Goal: Task Accomplishment & Management: Manage account settings

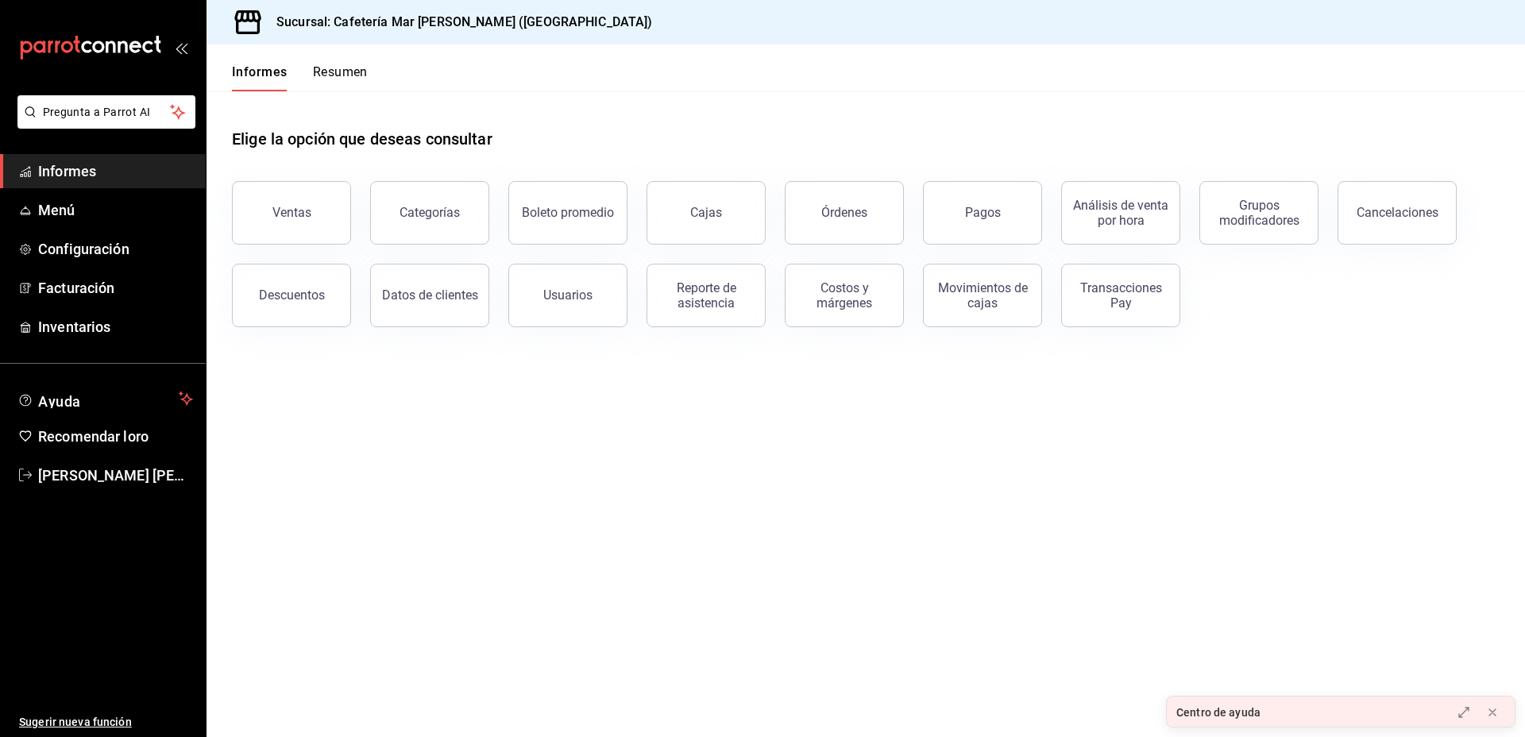
drag, startPoint x: 1106, startPoint y: 200, endPoint x: 1283, endPoint y: 286, distance: 196.9
click at [1283, 286] on div "Ventas Categorías Boleto promedio Cajas Órdenes Pagos Análisis de venta por hor…" at bounding box center [856, 244] width 1287 height 165
click at [1019, 202] on button "Pagos" at bounding box center [982, 213] width 119 height 64
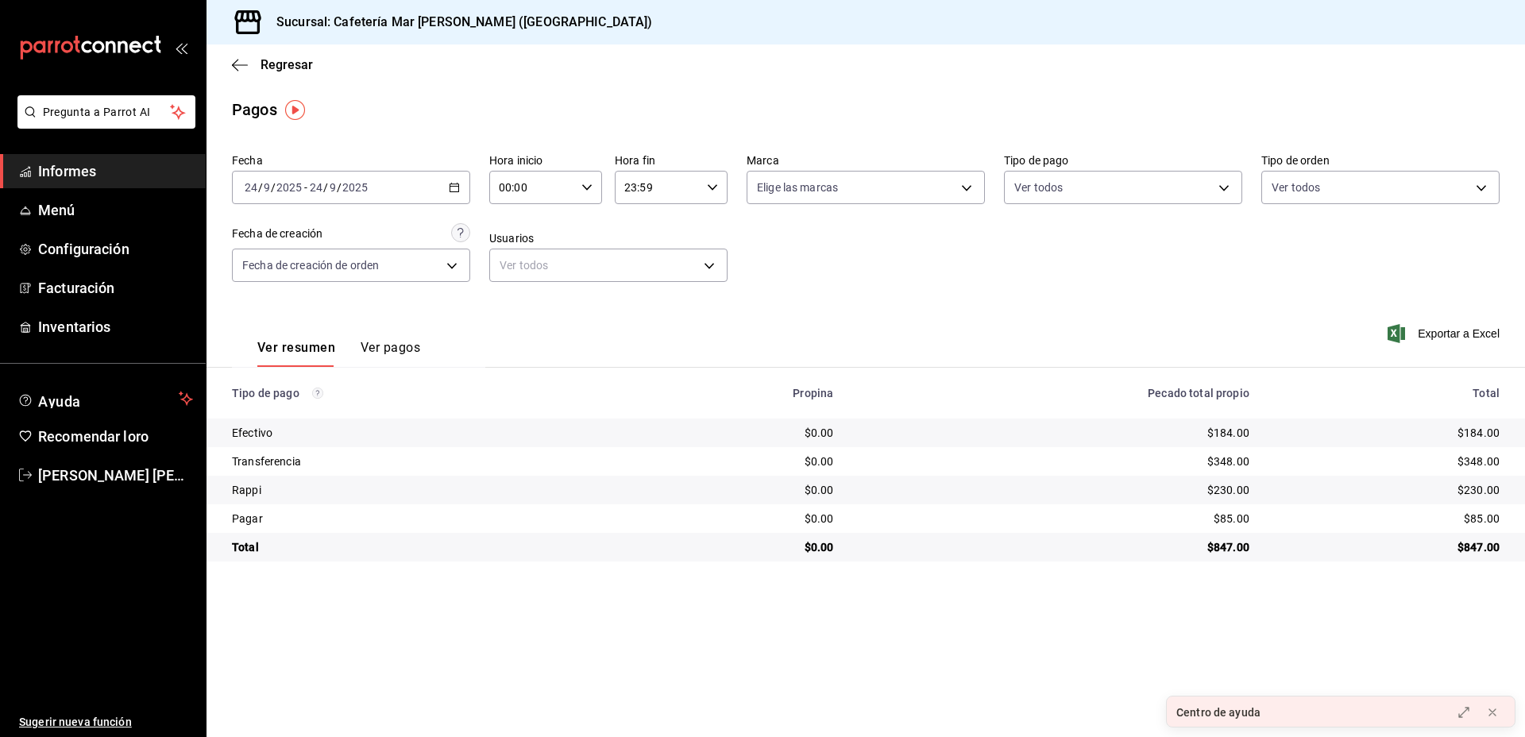
click at [390, 352] on font "Ver pagos" at bounding box center [391, 347] width 60 height 15
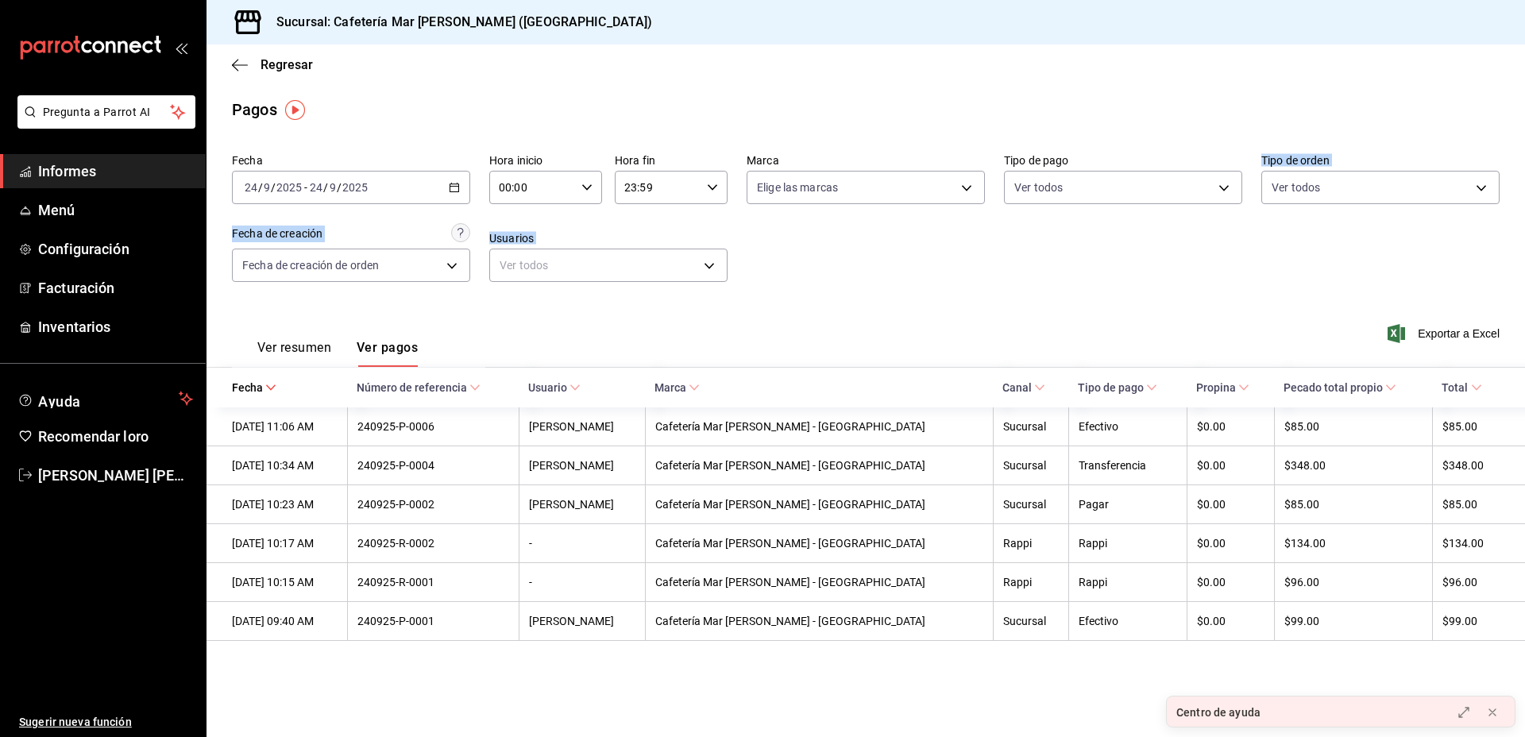
drag, startPoint x: 1401, startPoint y: 360, endPoint x: 1126, endPoint y: 146, distance: 348.2
click at [1126, 147] on div "Fecha 2025-09-24 24 / 9 / 2025 - 2025-09-24 24 / 9 / 2025 Hora inicio 00:00 Hor…" at bounding box center [866, 394] width 1319 height 494
click at [877, 207] on div "Fecha 2025-09-24 24 / 9 / 2025 - 2025-09-24 24 / 9 / 2025 Hora inicio 00:00 Hor…" at bounding box center [866, 224] width 1268 height 154
click at [244, 59] on icon "button" at bounding box center [240, 65] width 16 height 14
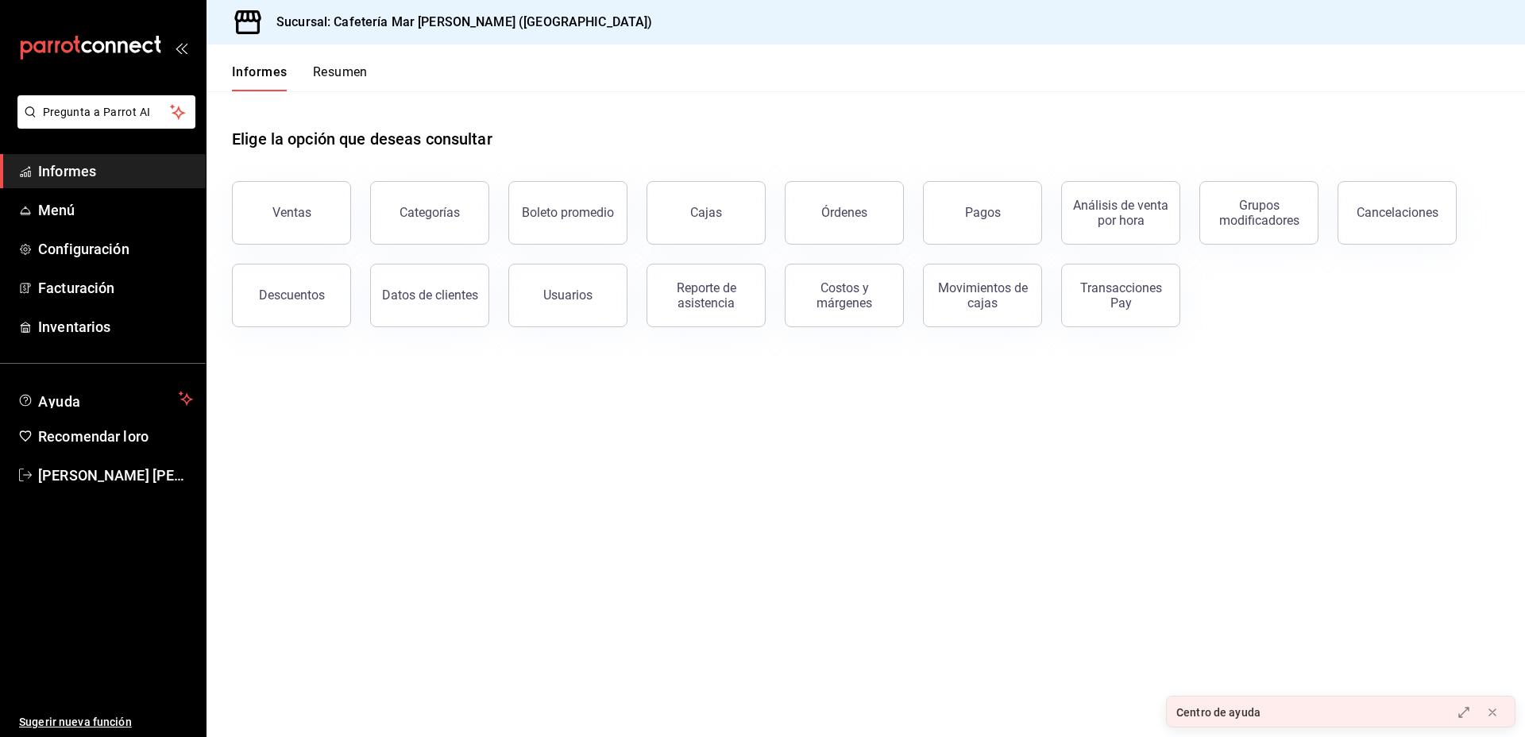
click at [323, 72] on font "Resumen" at bounding box center [340, 71] width 55 height 15
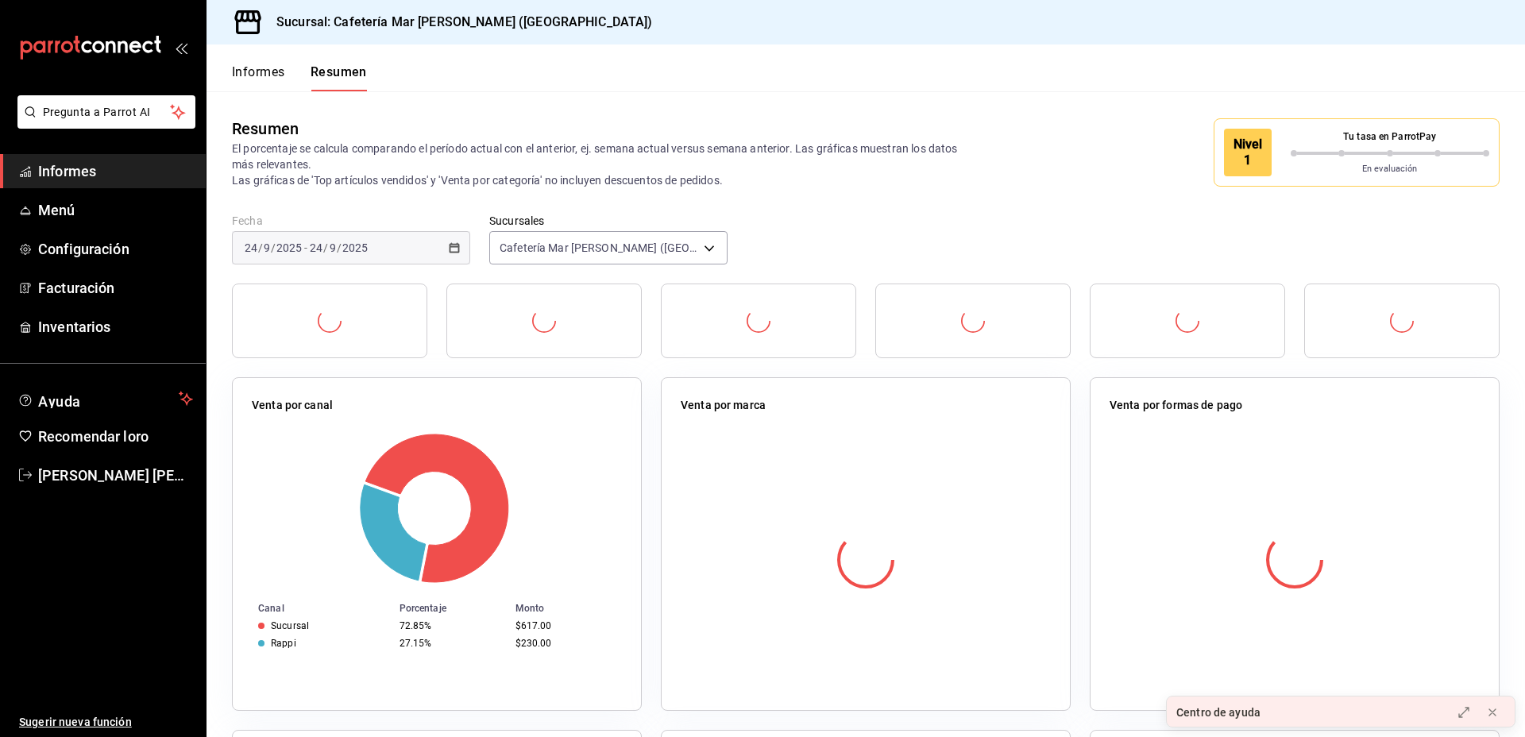
click at [269, 67] on font "Informes" at bounding box center [258, 71] width 53 height 15
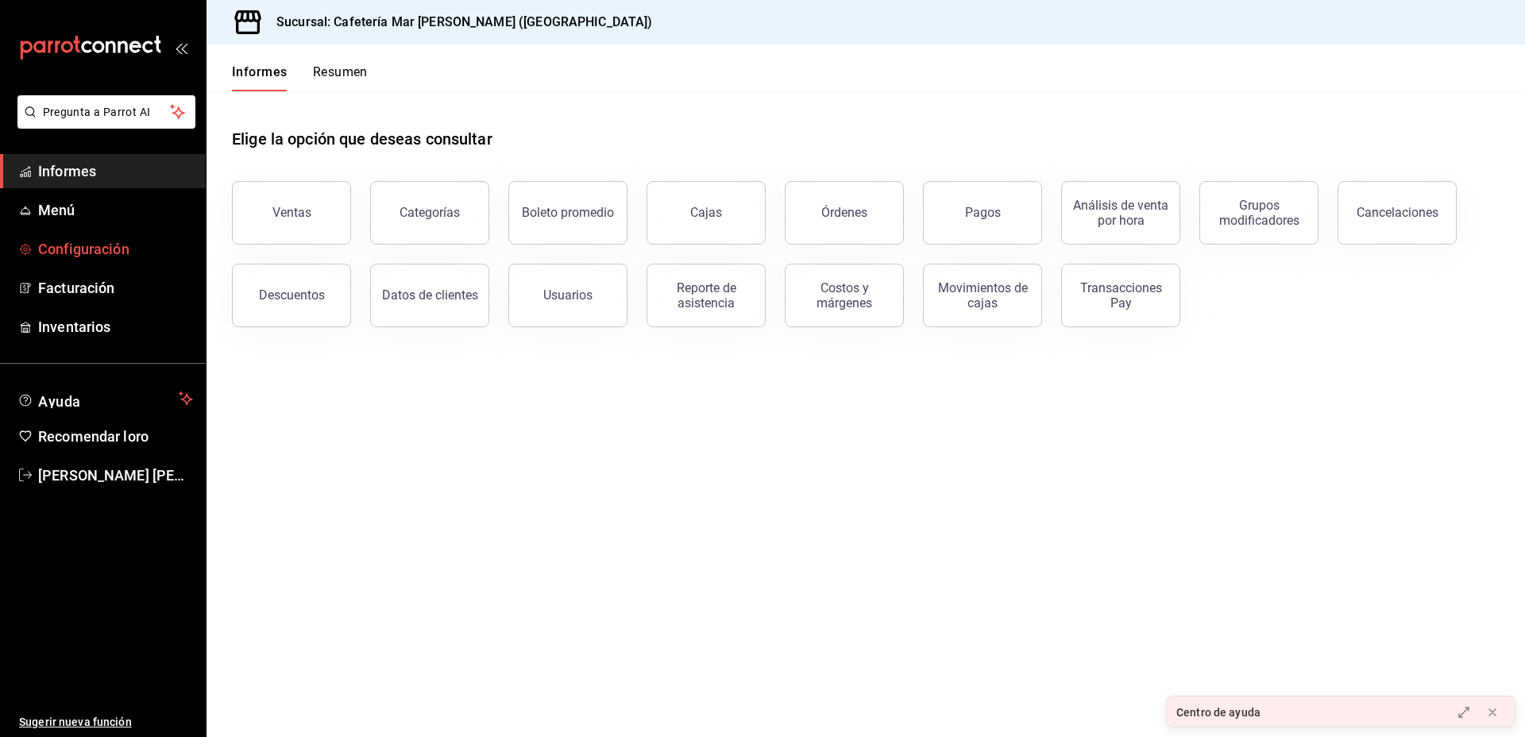
click at [102, 241] on font "Configuración" at bounding box center [83, 249] width 91 height 17
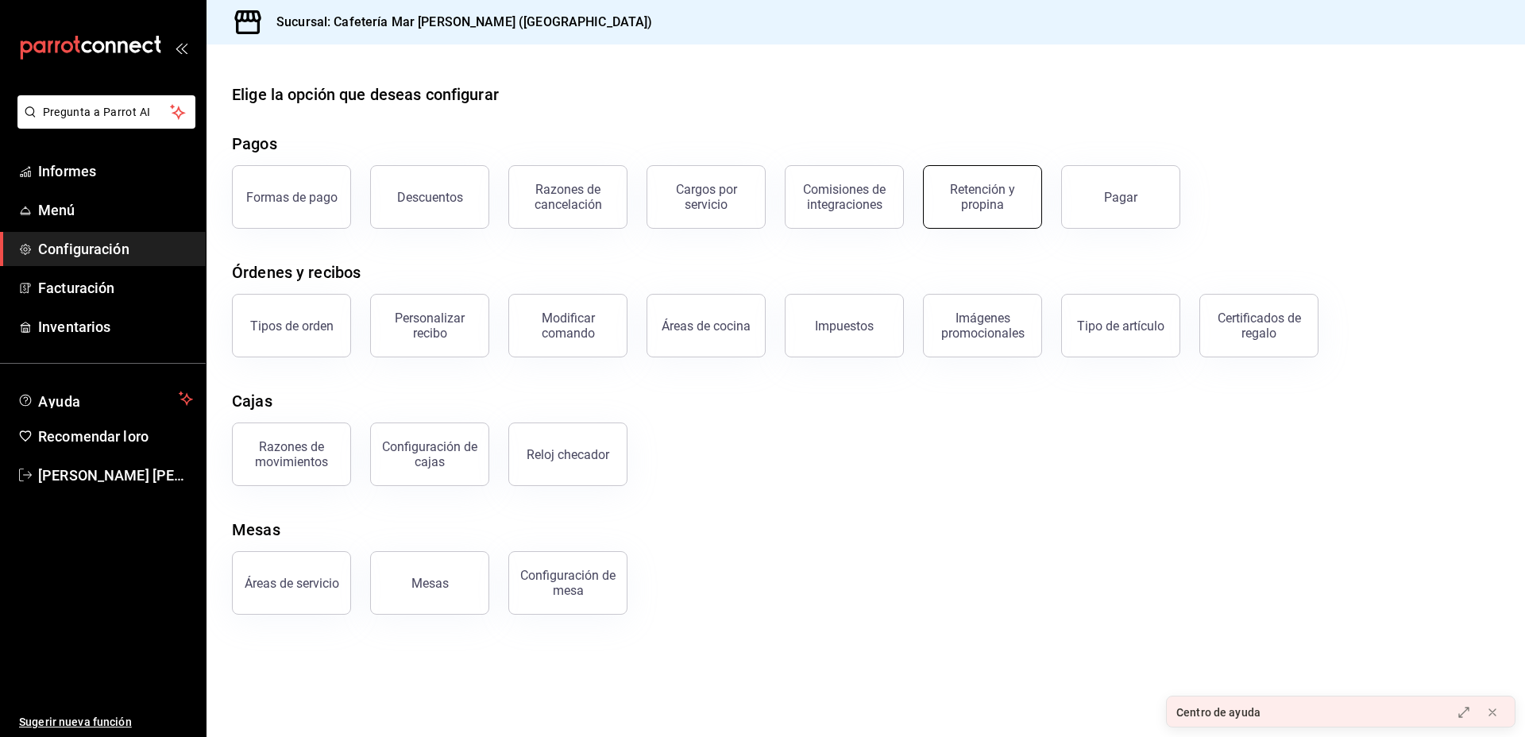
click at [972, 202] on font "Retención y propina" at bounding box center [982, 197] width 65 height 30
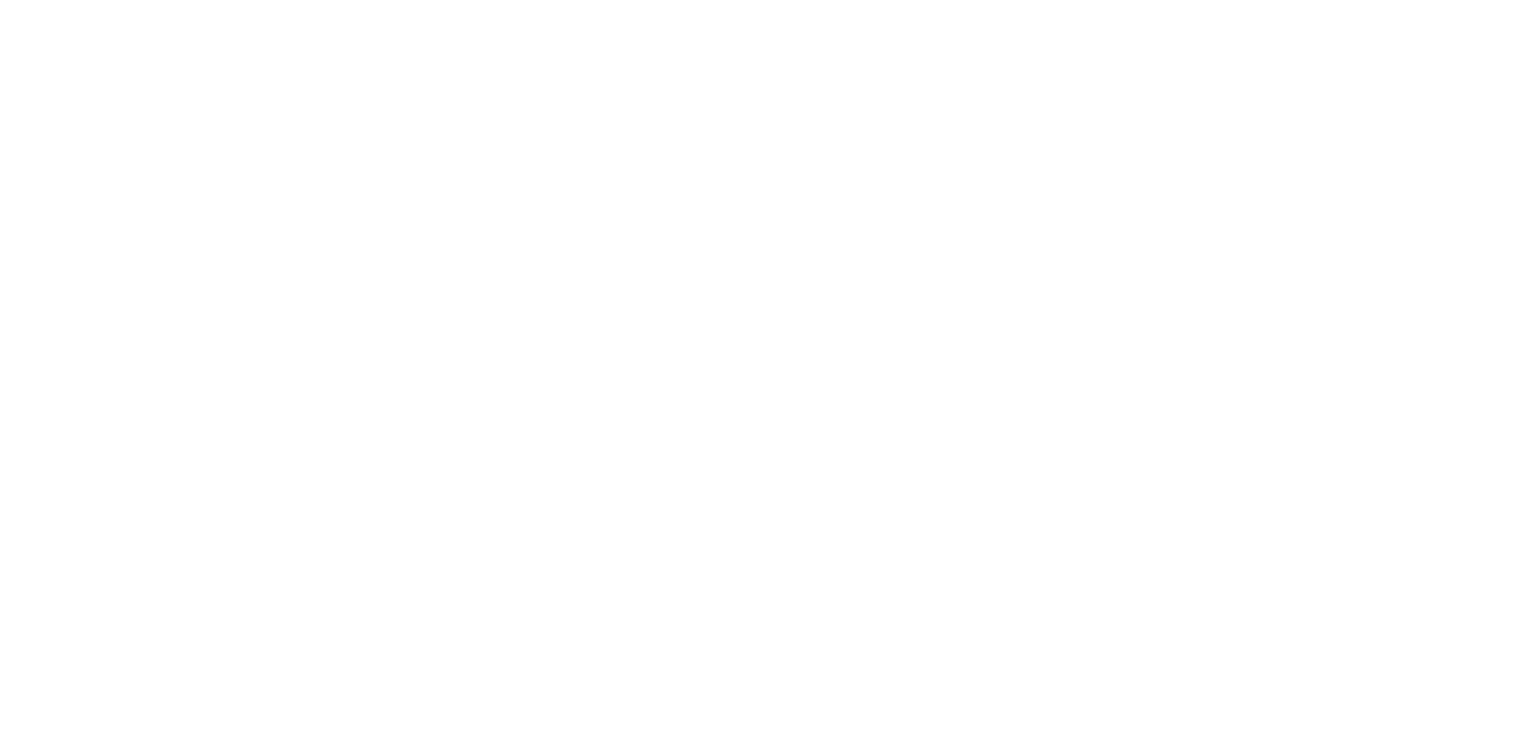
click at [124, 6] on html "Texto original Valora esta traducción Tu opinión servirá para ayudar a mejorar …" at bounding box center [762, 3] width 1525 height 6
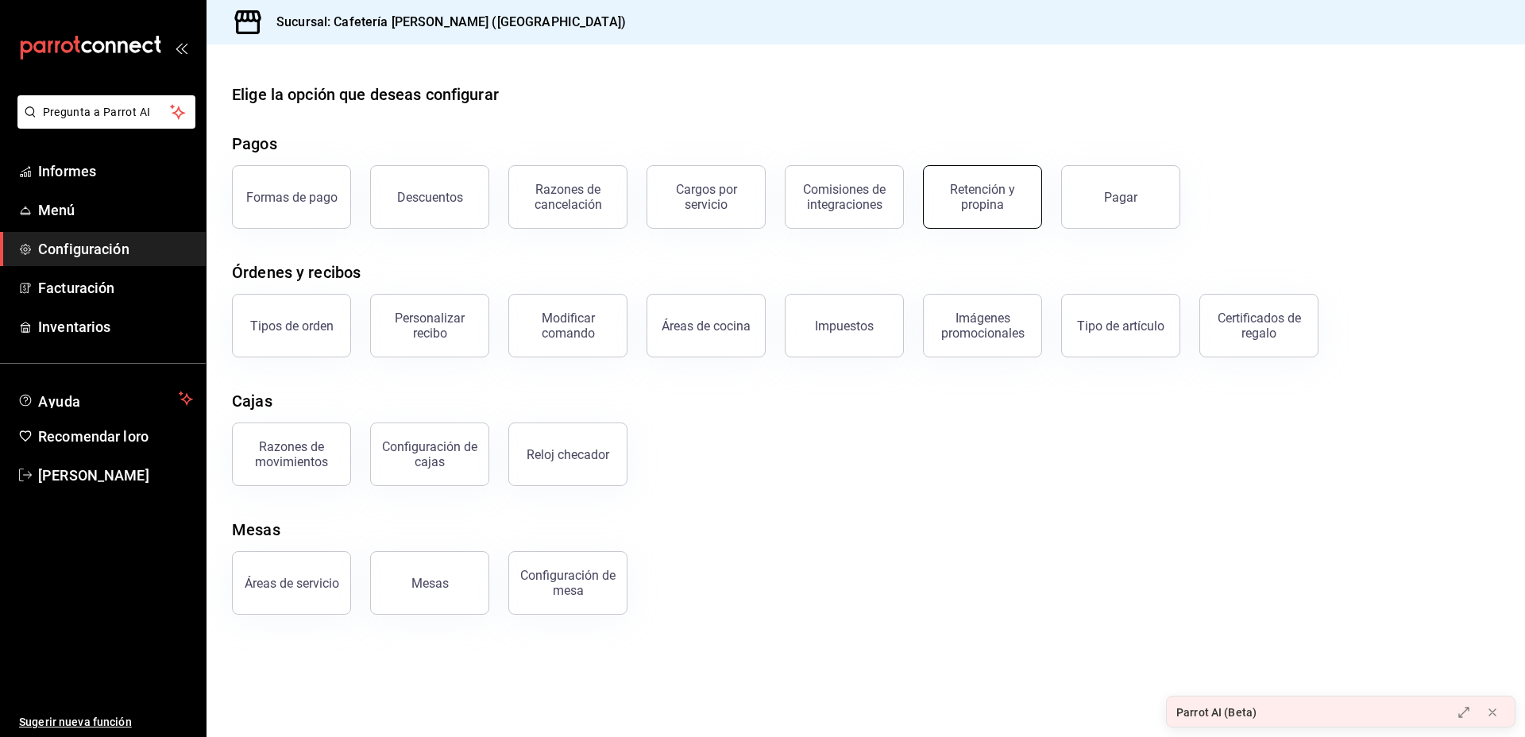
click at [998, 223] on button "Retención y propina" at bounding box center [982, 197] width 119 height 64
